Goal: Task Accomplishment & Management: Manage account settings

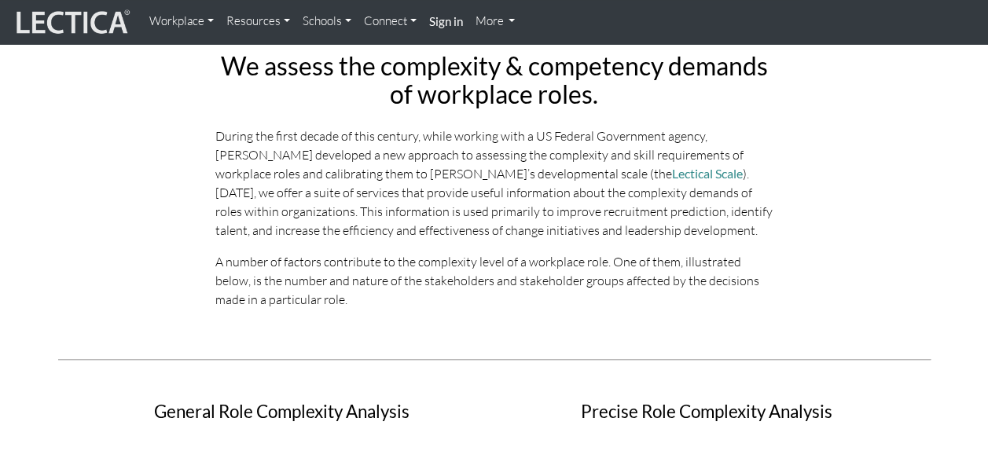
scroll to position [266, 0]
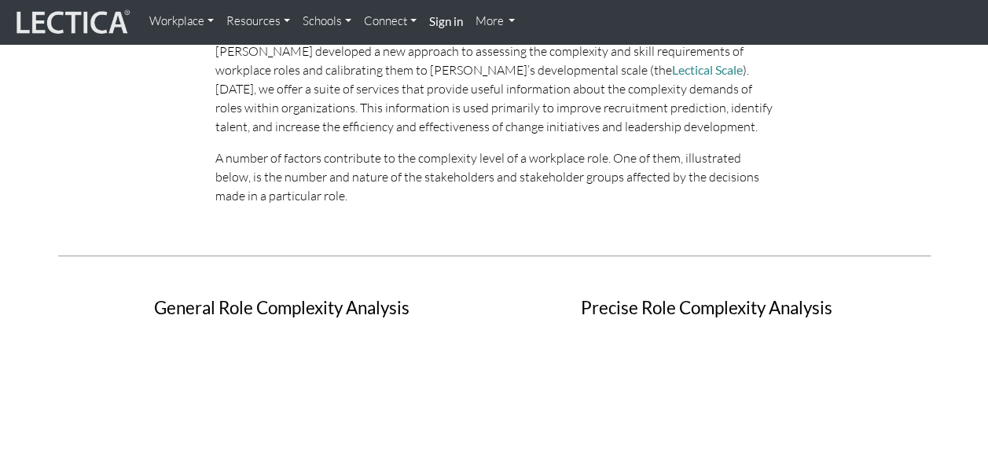
click at [679, 107] on p "During the first decade of this century, while working with a US Federal Govern…" at bounding box center [494, 79] width 558 height 113
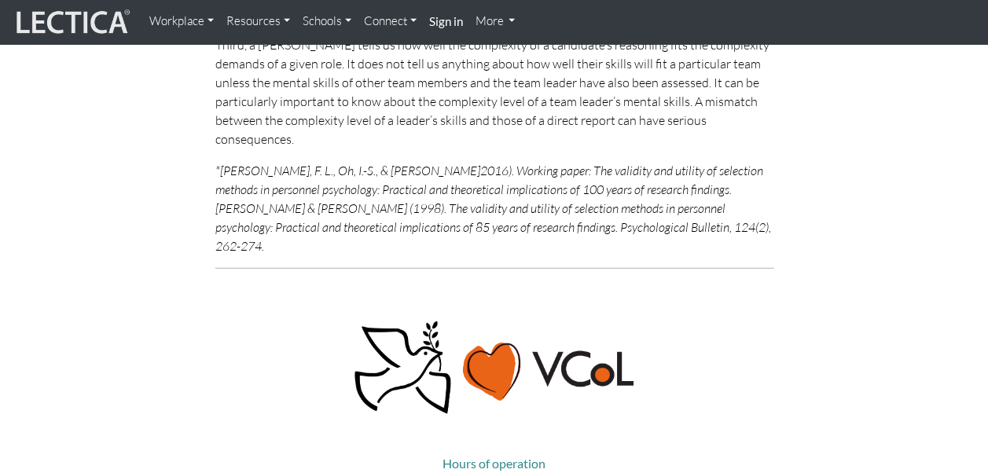
scroll to position [5410, 0]
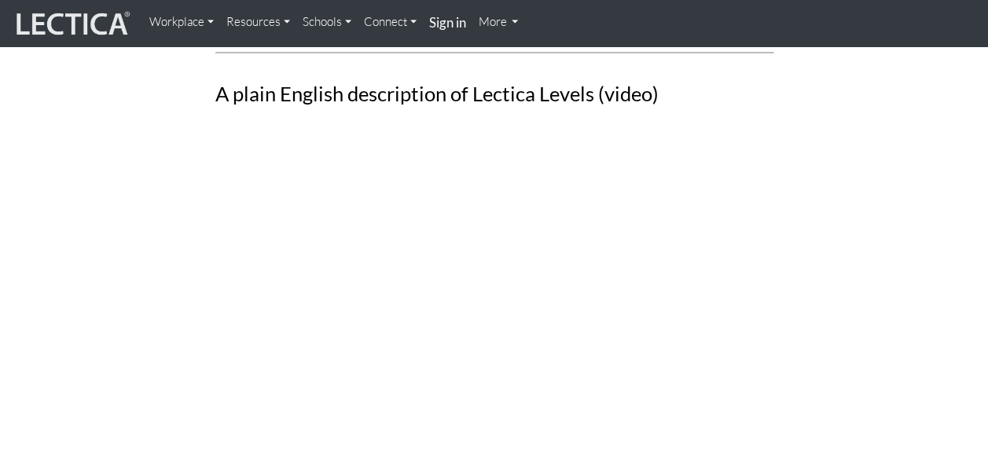
scroll to position [665, 0]
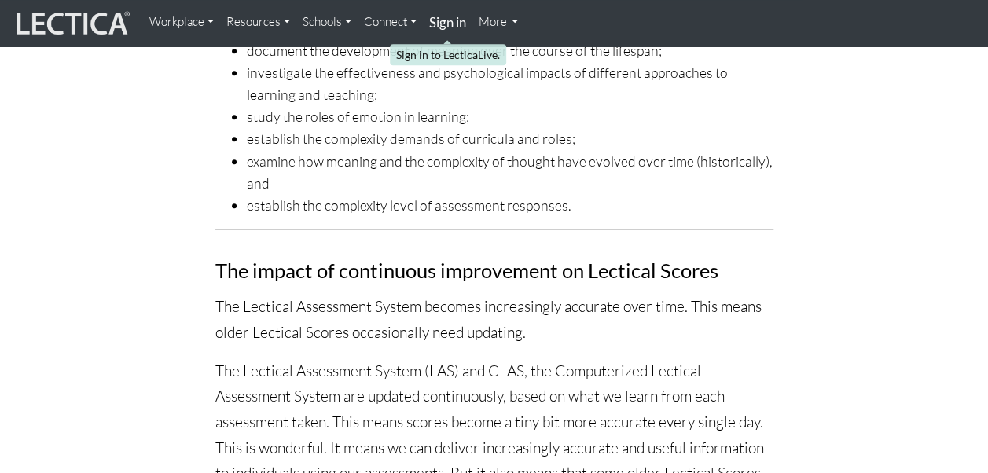
click at [449, 28] on strong "Sign in" at bounding box center [447, 22] width 37 height 17
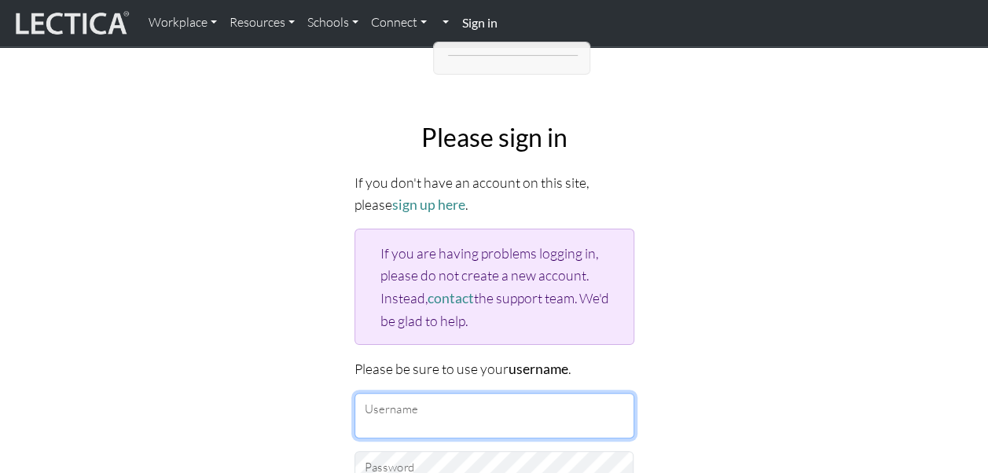
click at [431, 402] on input "Username" at bounding box center [494, 416] width 280 height 46
type input "MakotoAki"
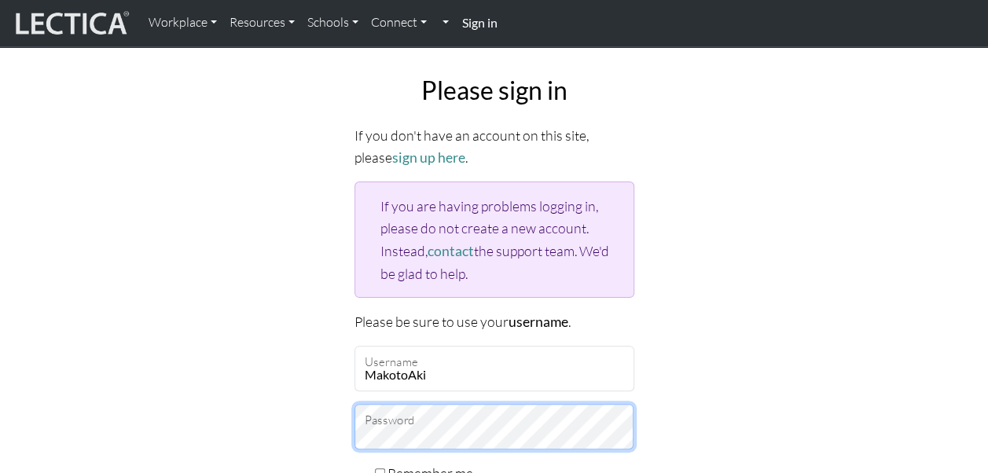
scroll to position [54, 0]
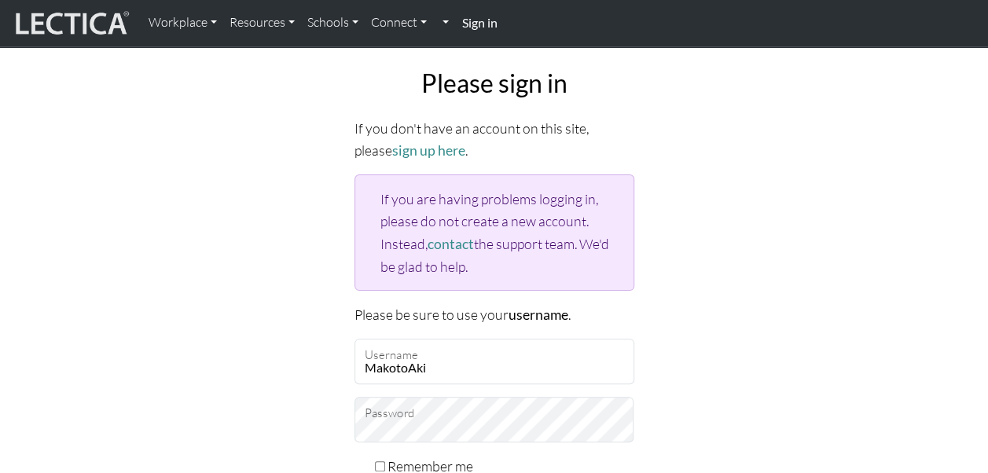
click at [380, 461] on input "Remember me" at bounding box center [380, 466] width 10 height 10
checkbox input "true"
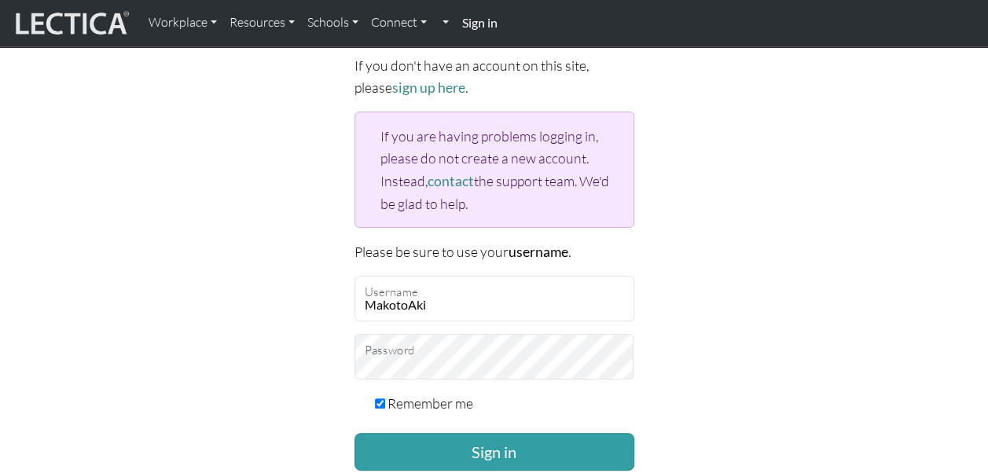
scroll to position [149, 0]
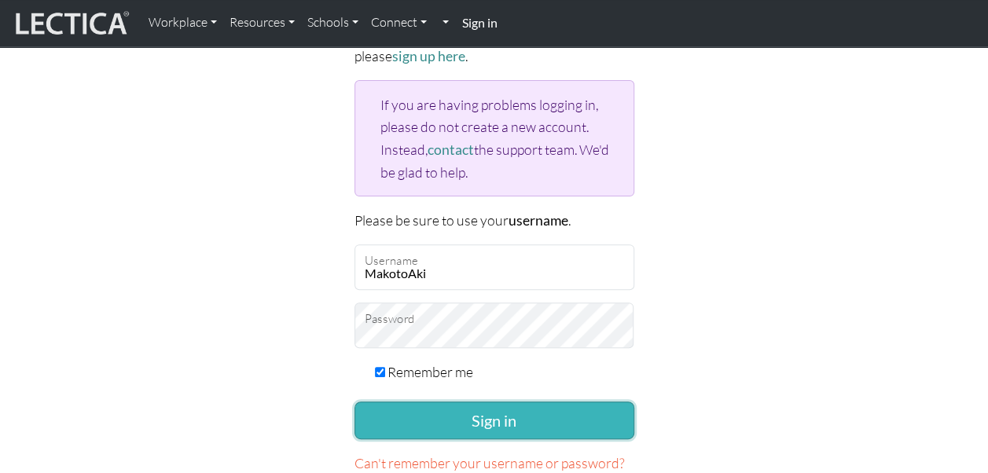
click at [443, 409] on button "Sign in" at bounding box center [494, 421] width 280 height 38
